Goal: Task Accomplishment & Management: Use online tool/utility

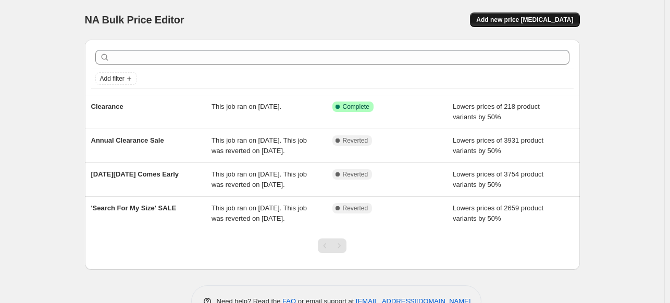
click at [543, 19] on span "Add new price [MEDICAL_DATA]" at bounding box center [525, 20] width 97 height 8
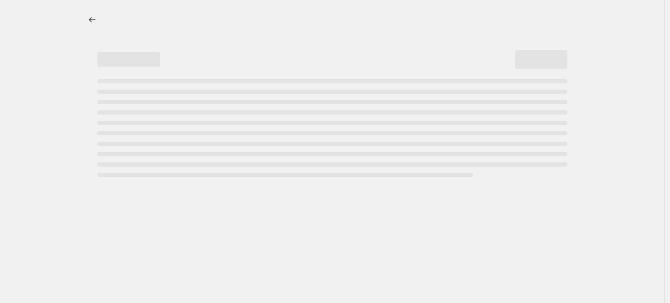
select select "percentage"
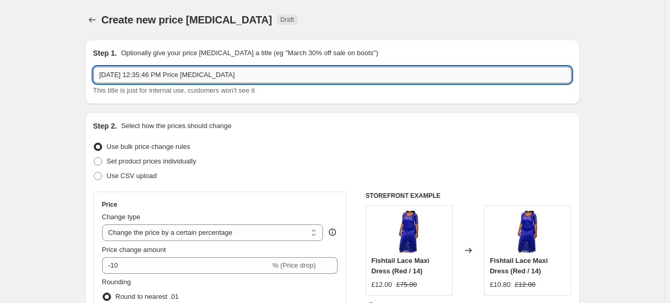
paste input "Scarlett & [PERSON_NAME]'s End Of Summer Clearance Sale"
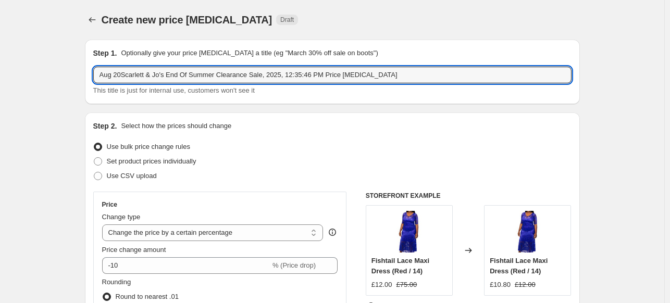
type input "Aug 20Scarlett & Jo's End Of Summer Clearance Sale, 2025, 12:35:46 PM Price cha…"
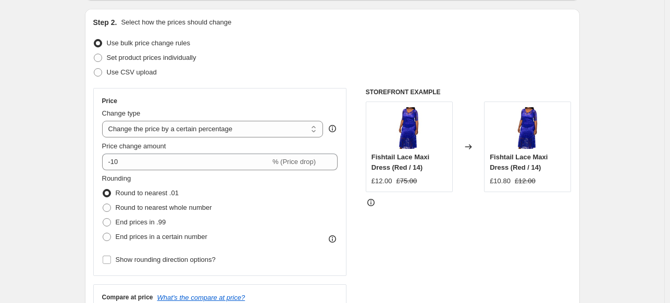
scroll to position [104, 0]
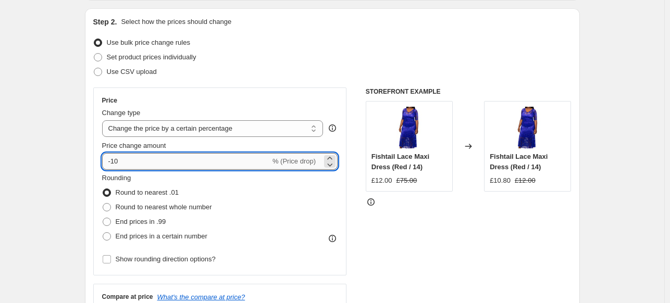
click at [118, 164] on input "-10" at bounding box center [186, 161] width 168 height 17
type input "-50"
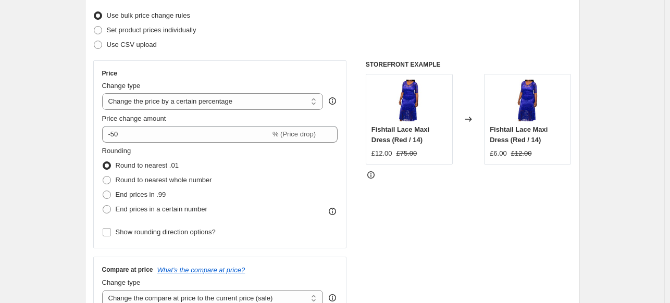
scroll to position [156, 0]
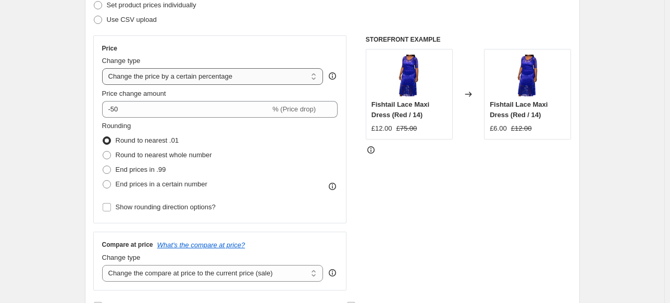
click at [174, 80] on select "Change the price to a certain amount Change the price by a certain amount Chang…" at bounding box center [213, 76] width 222 height 17
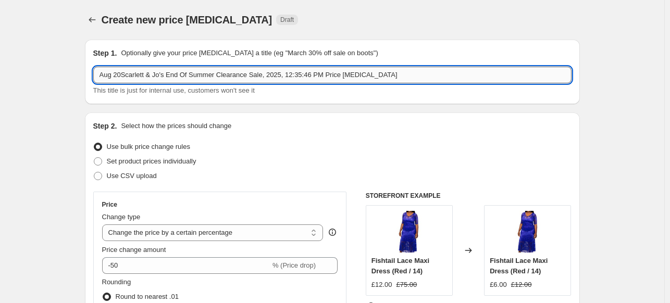
click at [127, 74] on input "Aug 20Scarlett & Jo's End Of Summer Clearance Sale, 2025, 12:35:46 PM Price cha…" at bounding box center [332, 75] width 479 height 17
paste input "Scarlett & Jo's End Of Summer Clearance Sale"
type input "Scarlett & Jo's End Of Summer Clearance Sale"
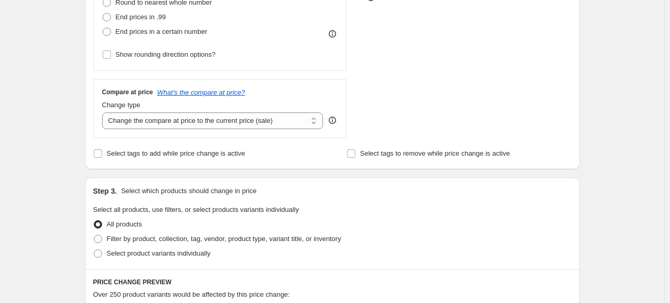
scroll to position [365, 0]
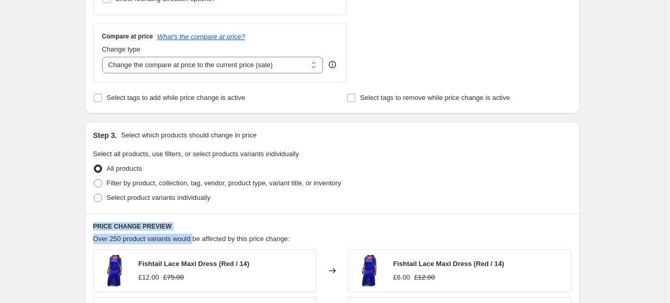
drag, startPoint x: 95, startPoint y: 228, endPoint x: 194, endPoint y: 231, distance: 99.1
click at [177, 225] on h6 "PRICE CHANGE PREVIEW" at bounding box center [332, 227] width 479 height 8
drag, startPoint x: 177, startPoint y: 225, endPoint x: 96, endPoint y: 226, distance: 81.3
click at [96, 226] on h6 "PRICE CHANGE PREVIEW" at bounding box center [332, 227] width 479 height 8
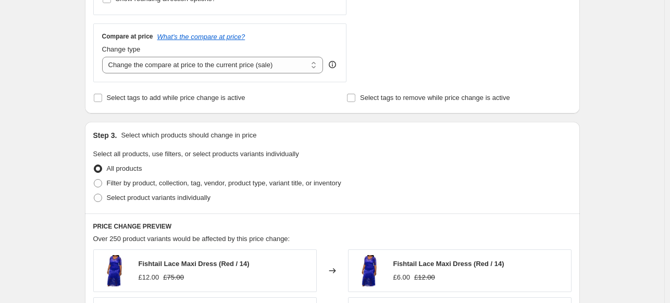
click at [50, 200] on div "Create new price change job. This page is ready Create new price change job Dra…" at bounding box center [332, 156] width 665 height 1042
drag, startPoint x: 119, startPoint y: 152, endPoint x: 191, endPoint y: 154, distance: 72.0
click at [191, 154] on span "Select all products, use filters, or select products variants individually" at bounding box center [196, 154] width 206 height 8
click at [149, 182] on span "Filter by product, collection, tag, vendor, product type, variant title, or inv…" at bounding box center [224, 183] width 235 height 8
click at [94, 180] on input "Filter by product, collection, tag, vendor, product type, variant title, or inv…" at bounding box center [94, 179] width 1 height 1
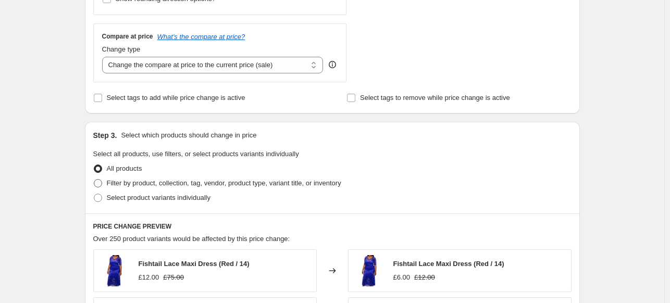
radio input "true"
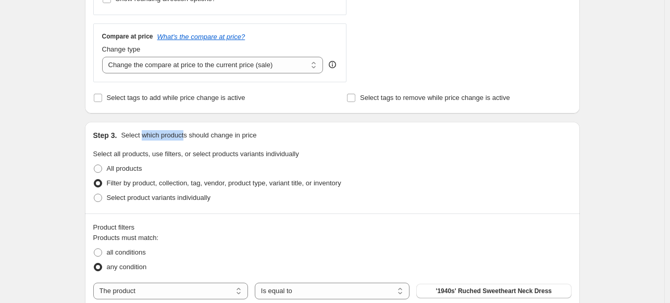
drag, startPoint x: 144, startPoint y: 135, endPoint x: 185, endPoint y: 137, distance: 40.2
click at [185, 137] on p "Select which products should change in price" at bounding box center [189, 135] width 136 height 10
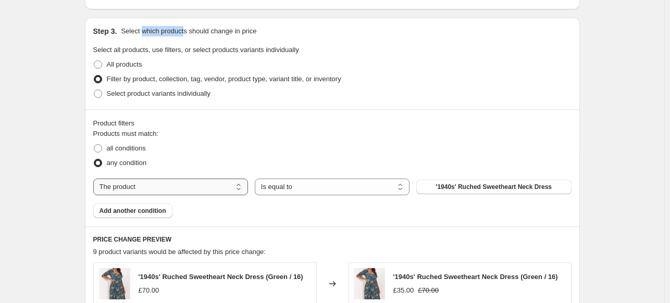
click at [196, 185] on select "The product The product's collection The product's tag The product's vendor The…" at bounding box center [170, 187] width 155 height 17
select select "collection"
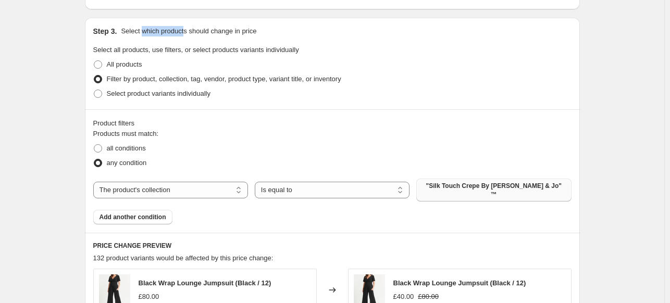
click at [493, 186] on span ""Silk Touch Crepe By Scarlett & Jo" ™" at bounding box center [494, 190] width 142 height 17
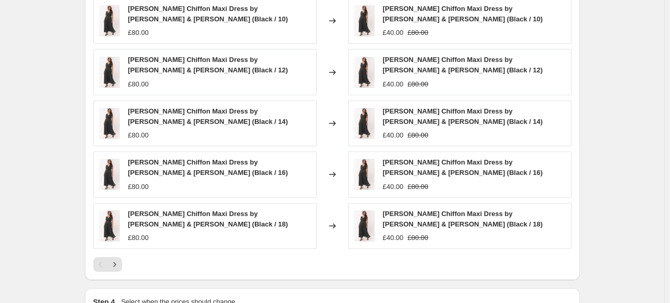
scroll to position [872, 0]
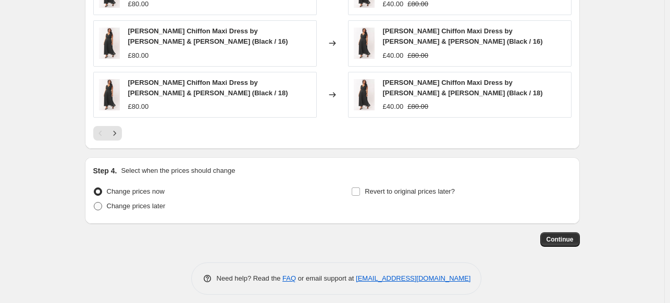
click at [158, 202] on span "Change prices later" at bounding box center [136, 206] width 59 height 8
click at [94, 202] on input "Change prices later" at bounding box center [94, 202] width 1 height 1
radio input "true"
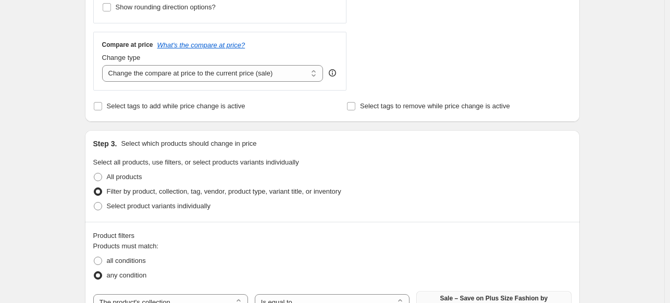
scroll to position [350, 0]
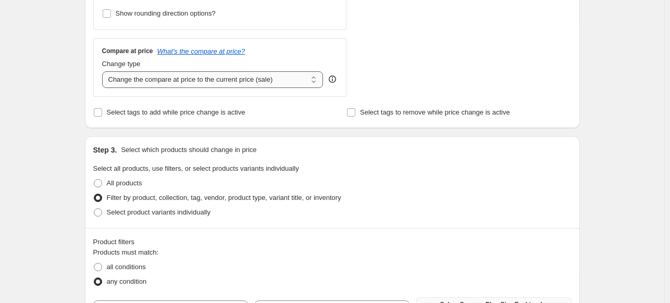
click at [143, 74] on select "Change the compare at price to the current price (sale) Change the compare at p…" at bounding box center [213, 79] width 222 height 17
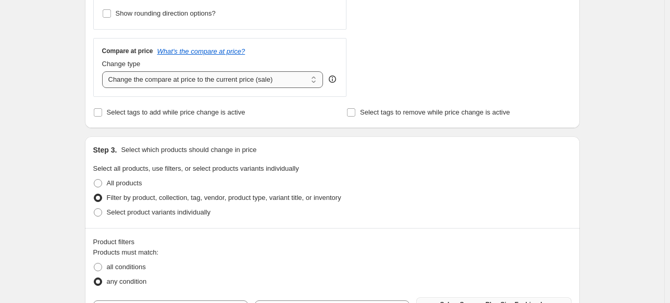
select select "no_change"
click at [104, 71] on select "Change the compare at price to the current price (sale) Change the compare at p…" at bounding box center [213, 79] width 222 height 17
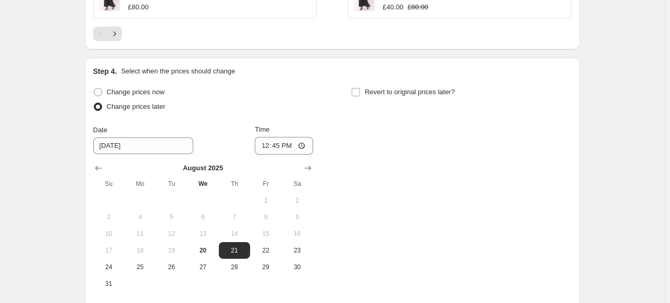
scroll to position [976, 0]
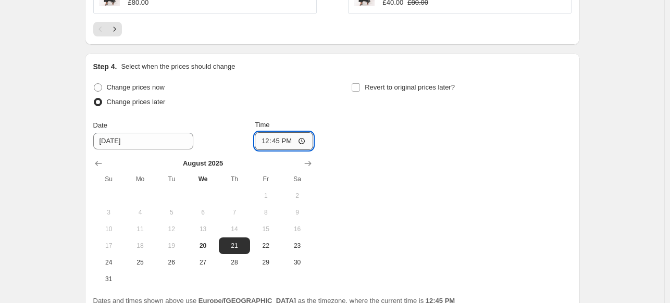
click at [285, 132] on input "12:45" at bounding box center [284, 141] width 58 height 18
click at [384, 123] on div "Change prices now Change prices later Date 8/21/2025 Time 00:00 August 2025 Su …" at bounding box center [332, 184] width 479 height 208
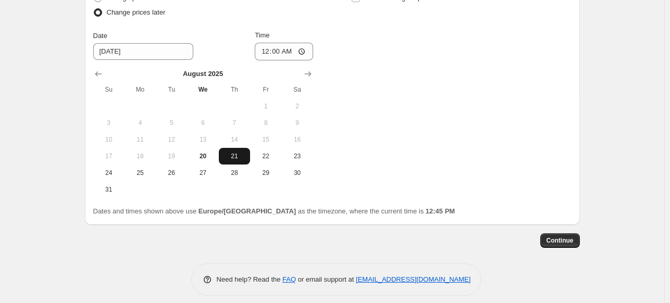
scroll to position [1066, 0]
click at [288, 43] on input "00:00" at bounding box center [284, 51] width 58 height 18
click at [278, 43] on input "00:00" at bounding box center [284, 51] width 58 height 18
click at [278, 42] on input "11:00" at bounding box center [284, 51] width 58 height 18
click at [307, 42] on input "11:00" at bounding box center [284, 51] width 58 height 18
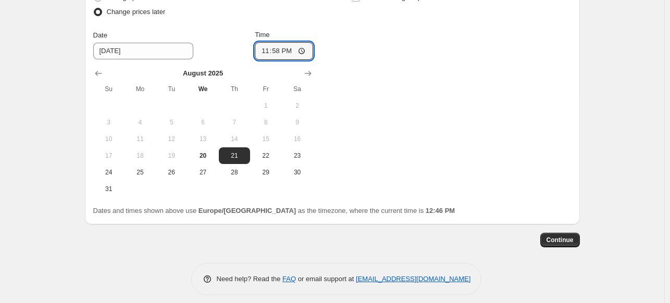
type input "23:58"
click at [403, 86] on div "Change prices now Change prices later Date 8/21/2025 Time 23:58 August 2025 Su …" at bounding box center [332, 94] width 479 height 208
click at [569, 236] on span "Continue" at bounding box center [560, 240] width 27 height 8
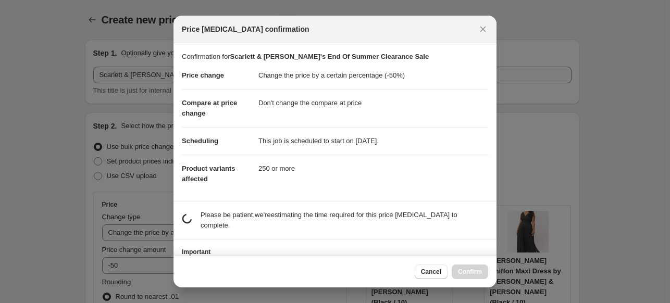
scroll to position [0, 0]
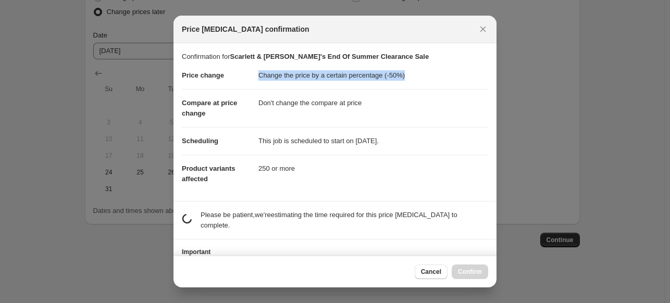
drag, startPoint x: 252, startPoint y: 81, endPoint x: 409, endPoint y: 83, distance: 156.4
click at [409, 83] on dl "Price change Change the price by a certain percentage (-50%) Compare at price c…" at bounding box center [335, 127] width 307 height 131
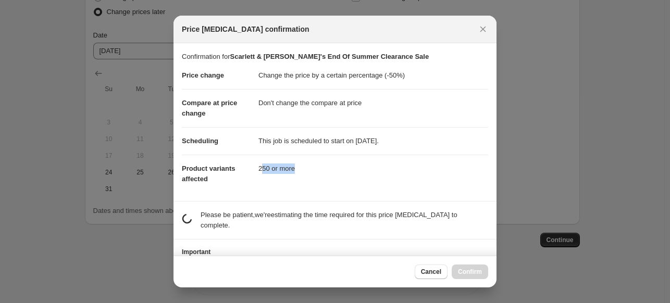
drag, startPoint x: 259, startPoint y: 167, endPoint x: 303, endPoint y: 166, distance: 44.9
click at [303, 166] on dd "250 or more" at bounding box center [374, 169] width 230 height 28
click at [261, 131] on dd "This job is scheduled to start on August 21, 2025." at bounding box center [374, 141] width 230 height 28
drag, startPoint x: 255, startPoint y: 138, endPoint x: 420, endPoint y: 143, distance: 164.8
click at [420, 143] on dl "Price change Change the price by a certain percentage (-50%) Compare at price c…" at bounding box center [335, 127] width 307 height 131
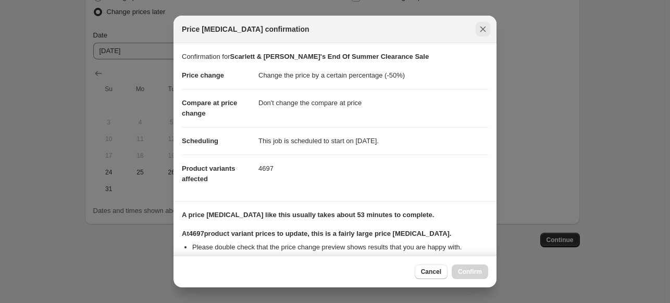
click at [483, 28] on icon "Close" at bounding box center [483, 29] width 10 height 10
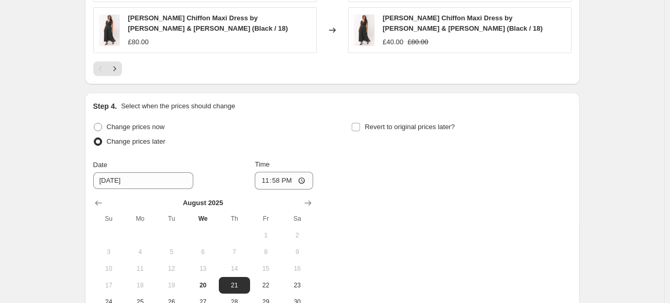
scroll to position [962, 0]
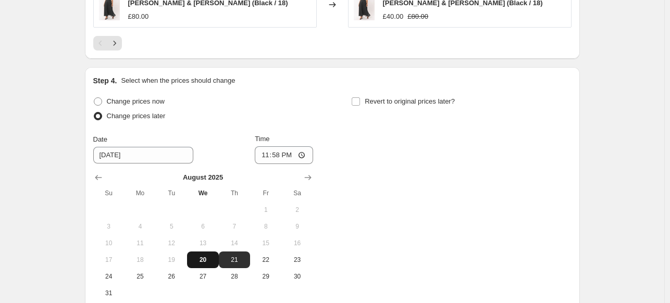
click at [206, 256] on span "20" at bounding box center [202, 260] width 23 height 8
type input "8/20/2025"
click at [200, 256] on span "20" at bounding box center [202, 260] width 23 height 8
click at [282, 147] on input "23:58" at bounding box center [284, 156] width 58 height 18
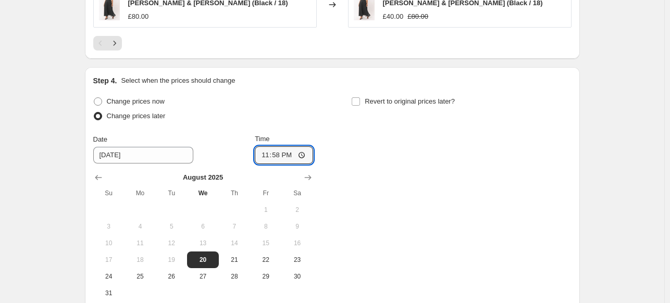
click at [365, 149] on div "Change prices now Change prices later Date 8/20/2025 Time 23:58 August 2025 Su …" at bounding box center [332, 198] width 479 height 208
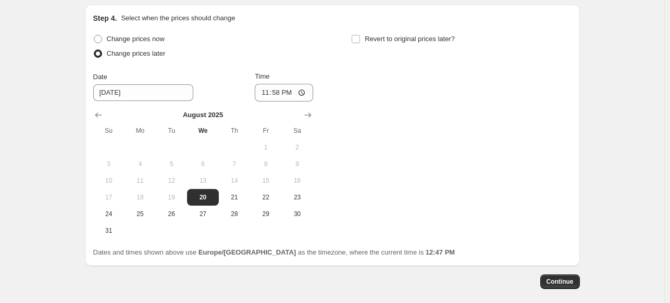
scroll to position [1066, 0]
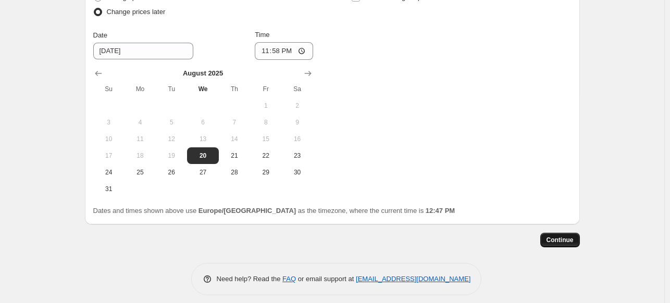
click at [558, 236] on span "Continue" at bounding box center [560, 240] width 27 height 8
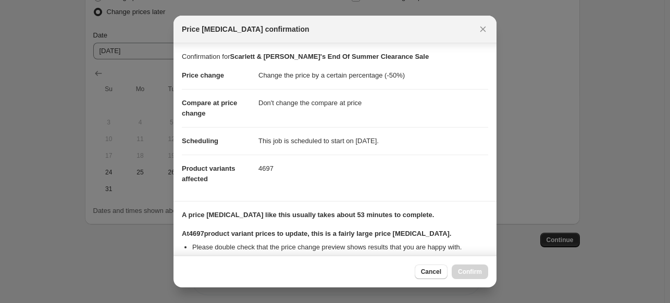
scroll to position [115, 0]
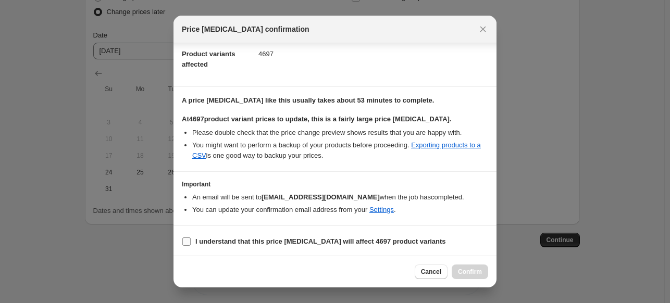
click at [231, 241] on b "I understand that this price change job will affect 4697 product variants" at bounding box center [321, 242] width 251 height 8
click at [191, 241] on input "I understand that this price change job will affect 4697 product variants" at bounding box center [186, 242] width 8 height 8
checkbox input "true"
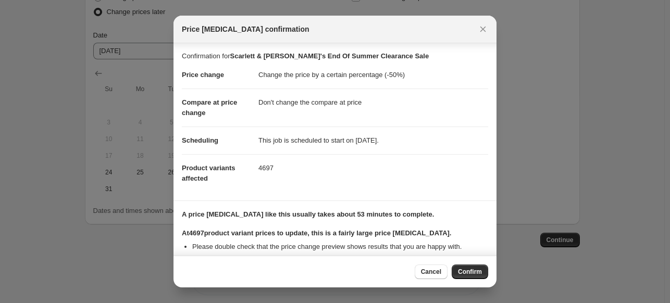
scroll to position [0, 0]
drag, startPoint x: 251, startPoint y: 141, endPoint x: 404, endPoint y: 144, distance: 152.8
click at [404, 144] on dl "Price change Change the price by a certain percentage (-50%) Compare at price c…" at bounding box center [335, 127] width 307 height 131
drag, startPoint x: 275, startPoint y: 169, endPoint x: 252, endPoint y: 168, distance: 23.0
click at [252, 168] on dl "Price change Change the price by a certain percentage (-50%) Compare at price c…" at bounding box center [335, 127] width 307 height 131
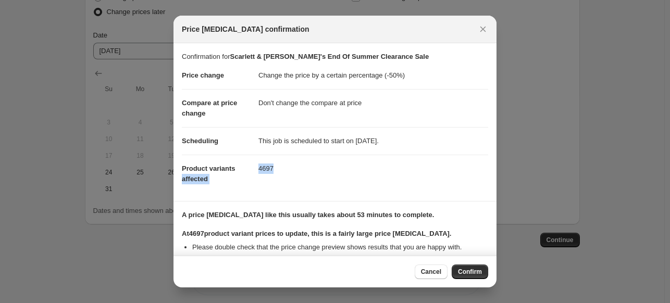
click at [284, 174] on dd "4697" at bounding box center [374, 169] width 230 height 28
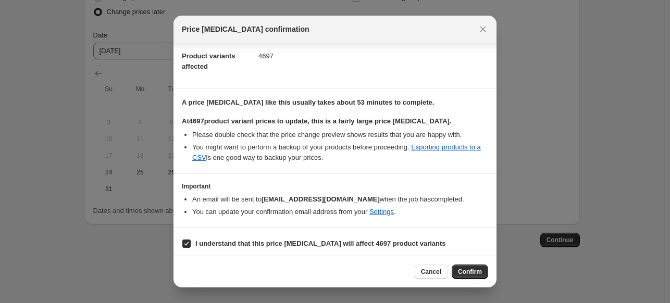
scroll to position [115, 0]
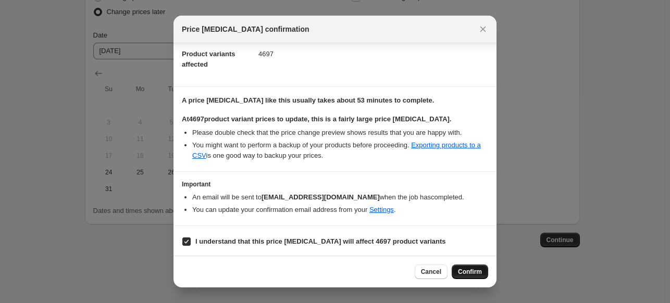
click at [483, 271] on button "Confirm" at bounding box center [470, 272] width 36 height 15
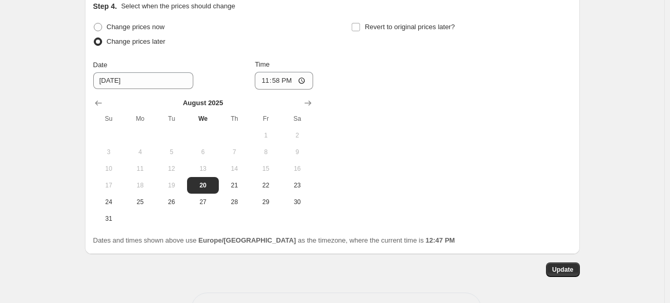
scroll to position [1130, 0]
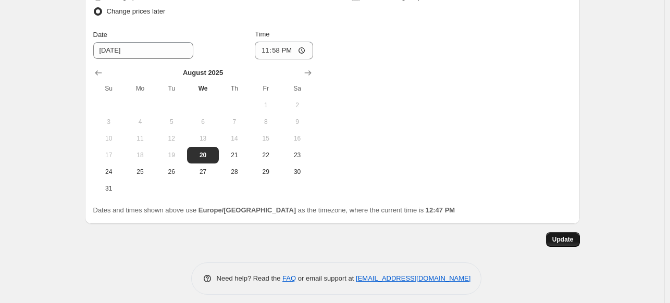
click at [555, 236] on span "Update" at bounding box center [563, 240] width 21 height 8
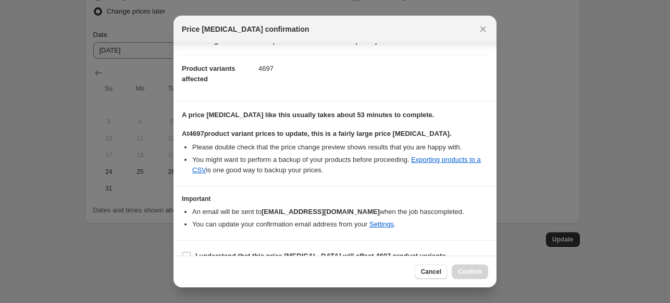
scroll to position [115, 0]
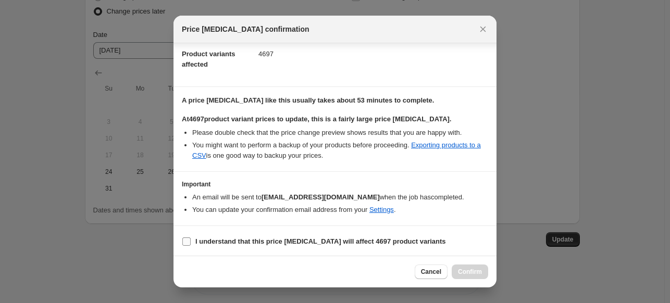
click at [240, 239] on b "I understand that this price change job will affect 4697 product variants" at bounding box center [321, 242] width 251 height 8
click at [191, 239] on input "I understand that this price change job will affect 4697 product variants" at bounding box center [186, 242] width 8 height 8
checkbox input "true"
click at [469, 273] on span "Confirm" at bounding box center [470, 272] width 24 height 8
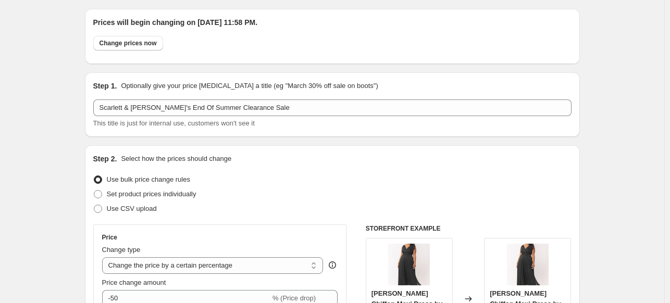
scroll to position [0, 0]
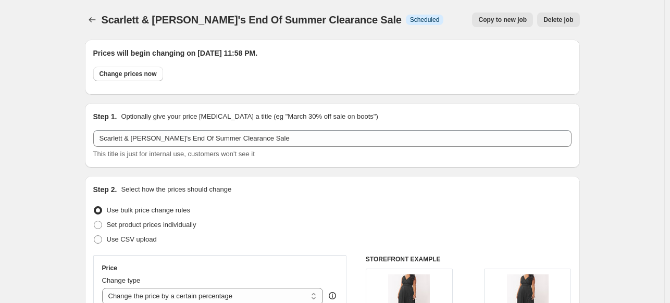
drag, startPoint x: 167, startPoint y: 47, endPoint x: 330, endPoint y: 51, distance: 163.2
click at [330, 51] on div "Prices will begin changing on August 20, 2025 at 11:58 PM. Change prices now" at bounding box center [332, 67] width 495 height 55
click at [131, 50] on h2 "Prices will begin changing on August 20, 2025 at 11:58 PM." at bounding box center [332, 53] width 479 height 10
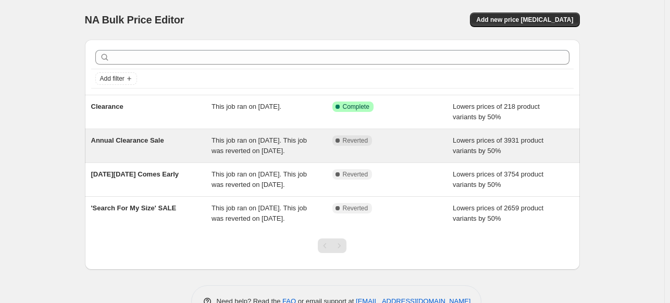
click at [130, 139] on span "Annual Clearance Sale" at bounding box center [127, 141] width 73 height 8
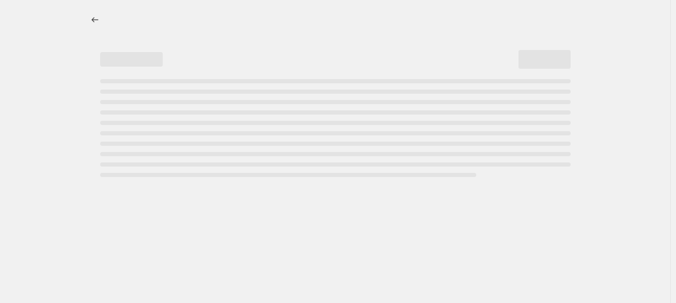
select select "percentage"
select select "no_change"
select select "collection"
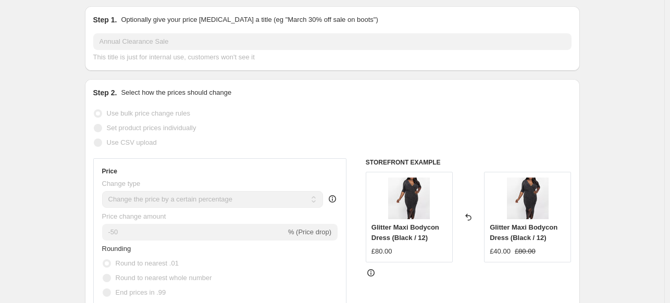
scroll to position [104, 0]
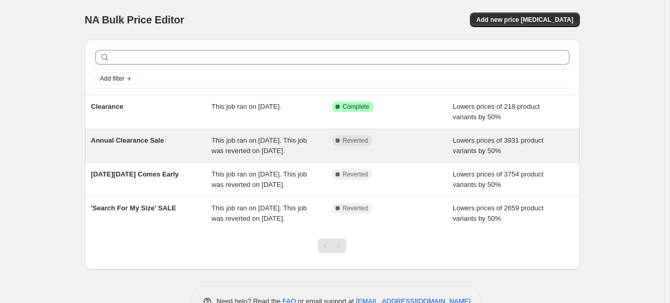
click at [131, 139] on span "Annual Clearance Sale" at bounding box center [127, 141] width 73 height 8
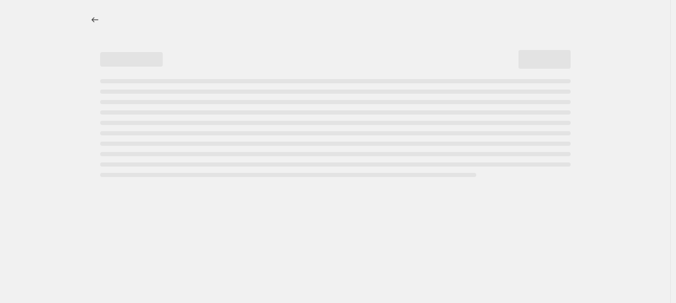
select select "percentage"
select select "no_change"
select select "collection"
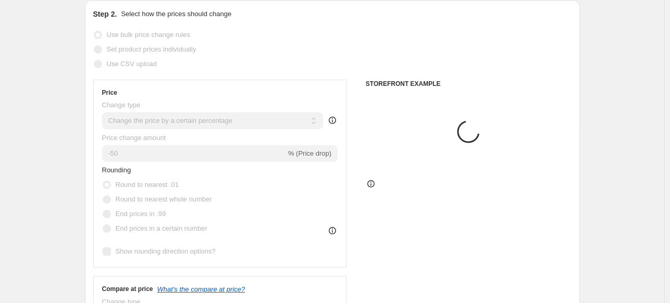
scroll to position [209, 0]
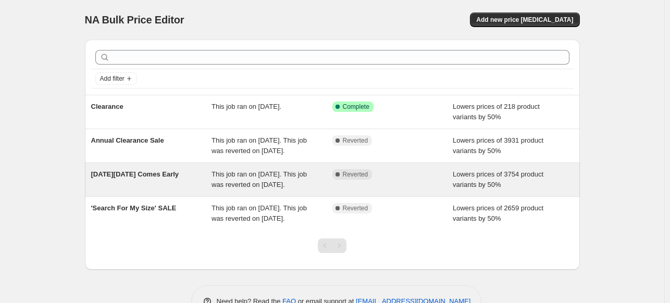
click at [145, 178] on span "[DATE][DATE] Comes Early" at bounding box center [135, 174] width 88 height 8
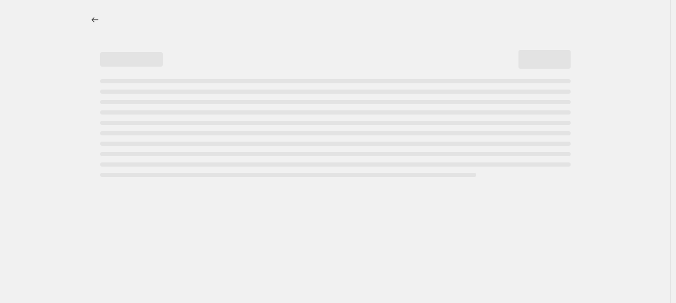
select select "percentage"
select select "no_change"
select select "collection"
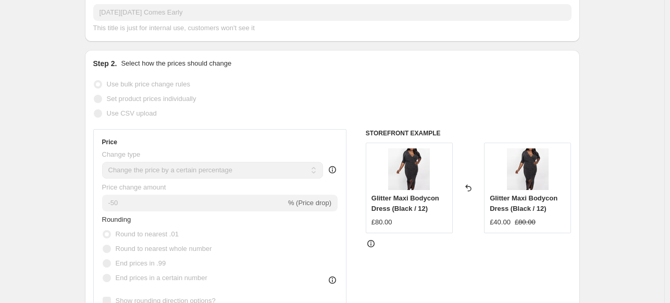
scroll to position [156, 0]
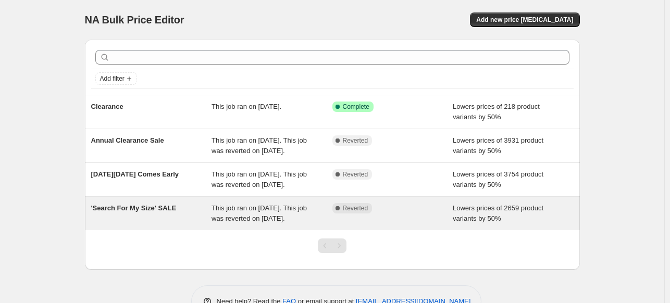
click at [129, 212] on span "'Search For My Size' SALE" at bounding box center [134, 208] width 86 height 8
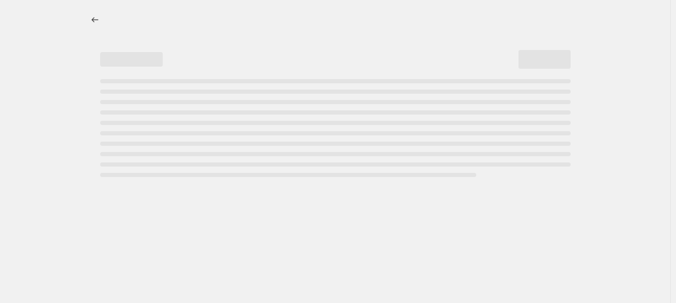
select select "percentage"
select select "no_change"
select select "collection"
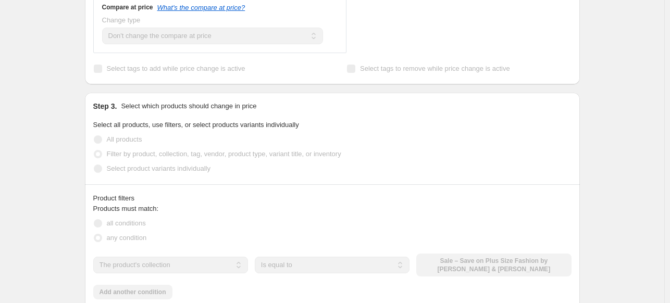
scroll to position [469, 0]
